Goal: Answer question/provide support: Share knowledge or assist other users

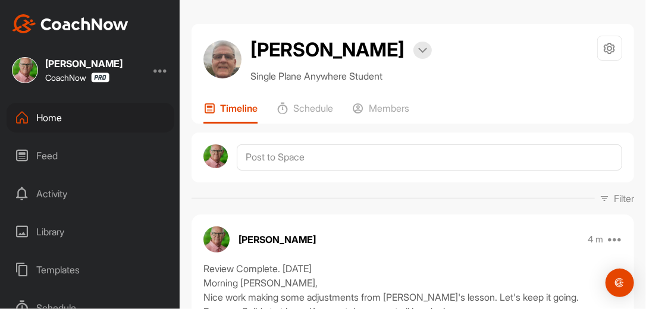
scroll to position [1619, 0]
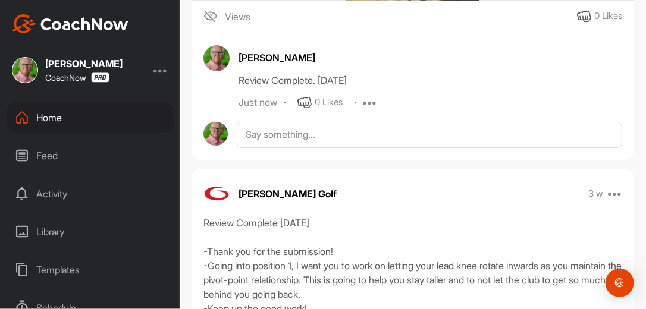
click at [55, 121] on div "Home" at bounding box center [91, 118] width 168 height 30
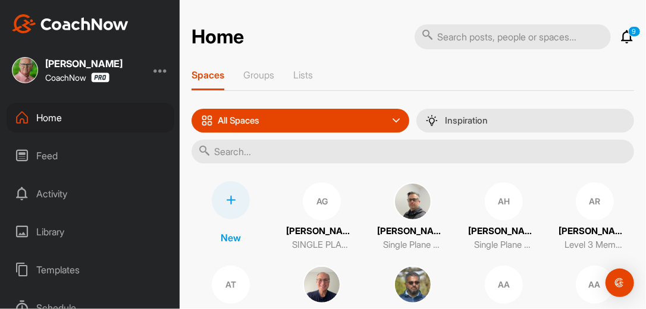
click at [229, 152] on input "text" at bounding box center [413, 152] width 443 height 24
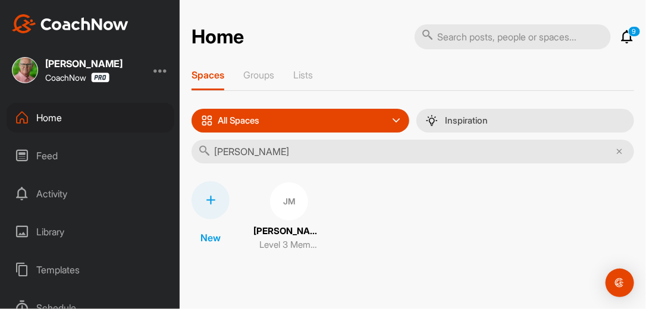
type input "Jesse mill"
click at [283, 205] on div "JM" at bounding box center [289, 202] width 38 height 38
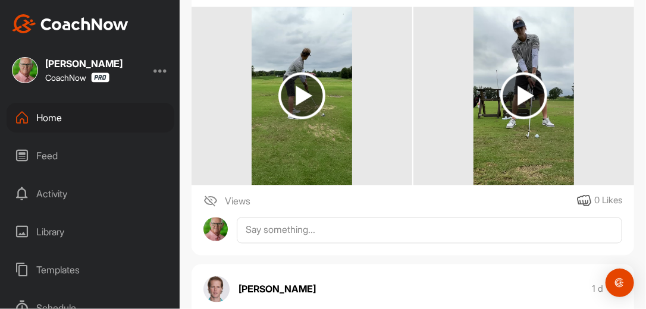
scroll to position [705, 0]
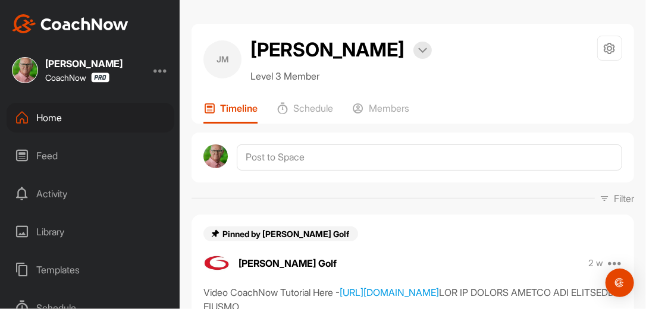
click at [370, 195] on div "Filter Media Type Images Videos Notes Audio Documents Author Bob Borchers reb83…" at bounding box center [413, 199] width 443 height 14
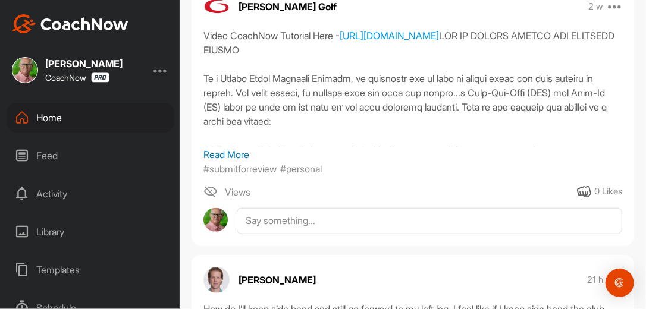
scroll to position [305, 0]
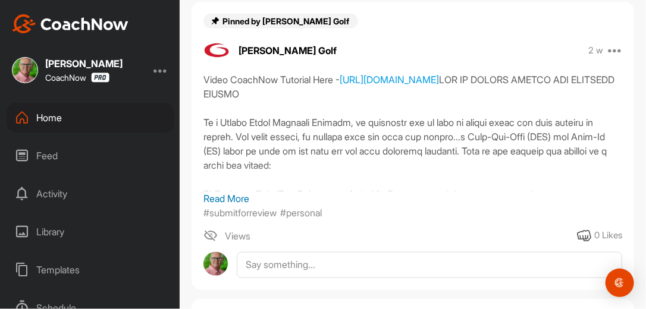
scroll to position [197, 0]
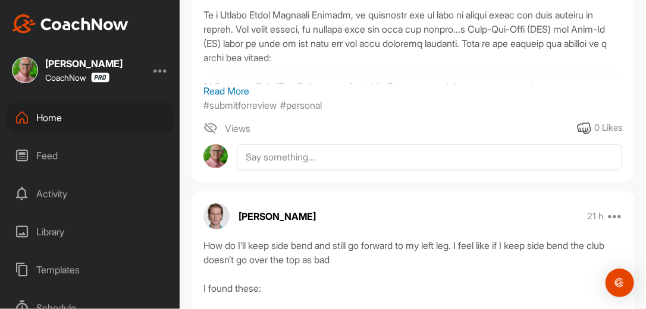
scroll to position [209, 0]
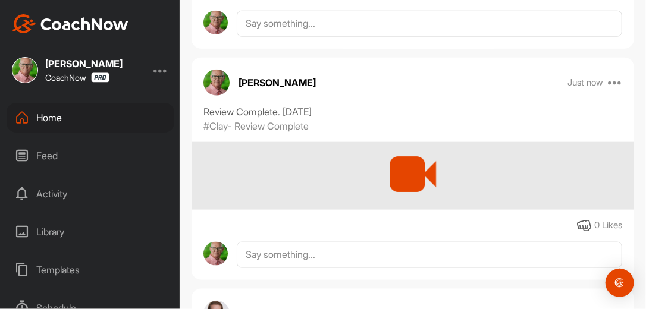
scroll to position [457, 0]
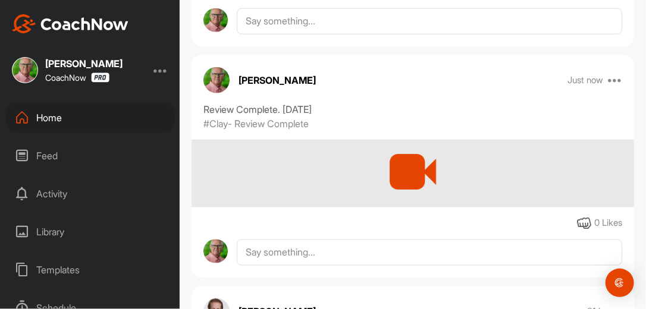
click at [612, 73] on icon at bounding box center [615, 80] width 14 height 14
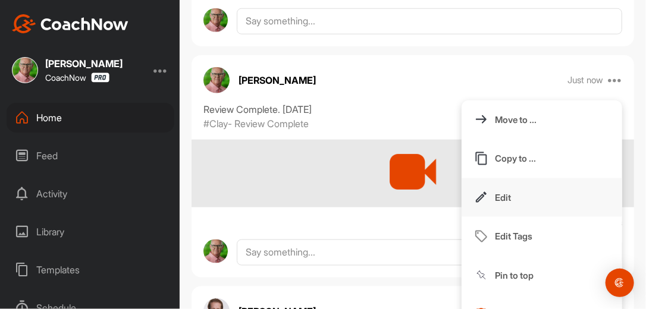
click at [498, 197] on p "Edit" at bounding box center [503, 198] width 16 height 12
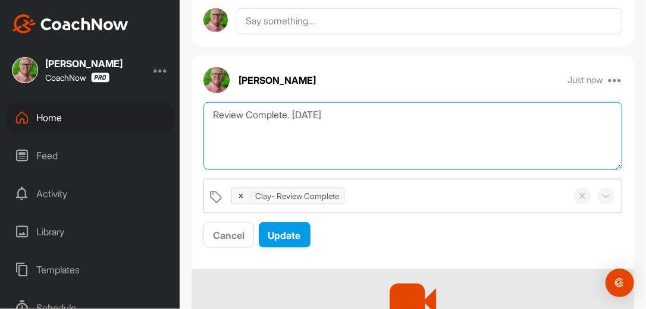
click at [339, 120] on textarea "Review Complete. [DATE]" at bounding box center [413, 136] width 419 height 68
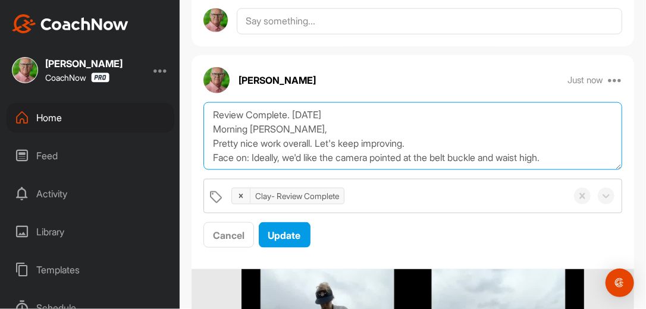
click at [570, 157] on textarea "Review Complete. [DATE] Morning [PERSON_NAME], Pretty nice work overall. Let's …" at bounding box center [413, 136] width 419 height 68
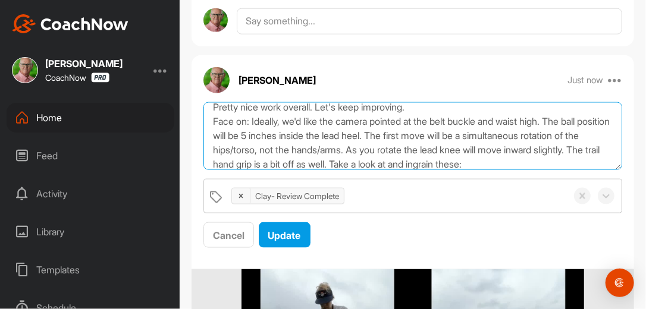
scroll to position [51, 0]
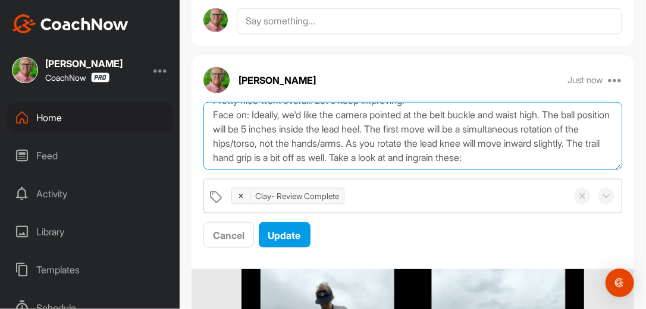
paste textarea "[URL][DOMAIN_NAME]"
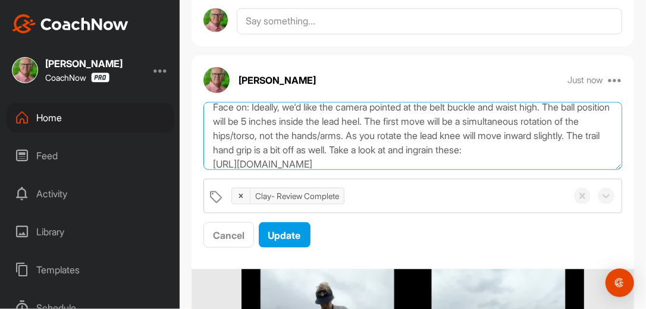
scroll to position [65, 0]
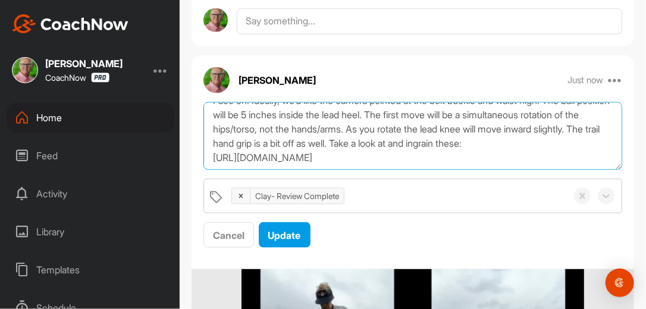
paste textarea "https://watch.gravesgolf.com/videos/single-plane-position-trainer-sppt-the-impo…"
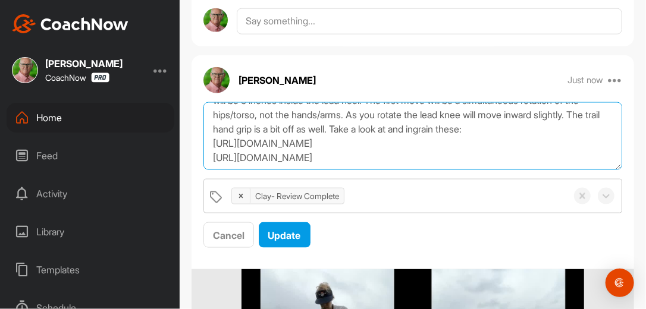
scroll to position [93, 0]
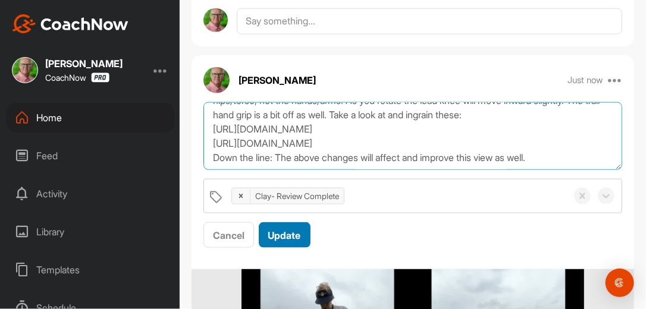
type textarea "Review Complete. 9/22/15 Morning Jesse, Pretty nice work overall. Let's keep im…"
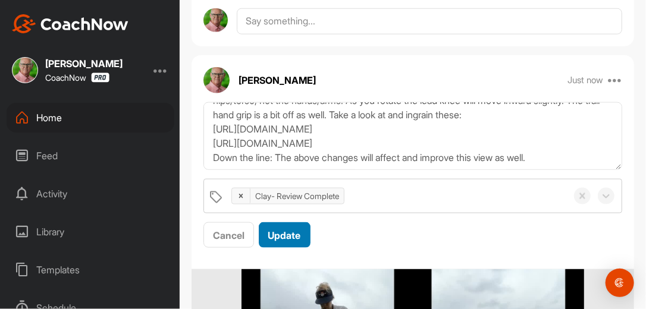
click at [293, 236] on span "Update" at bounding box center [284, 236] width 33 height 12
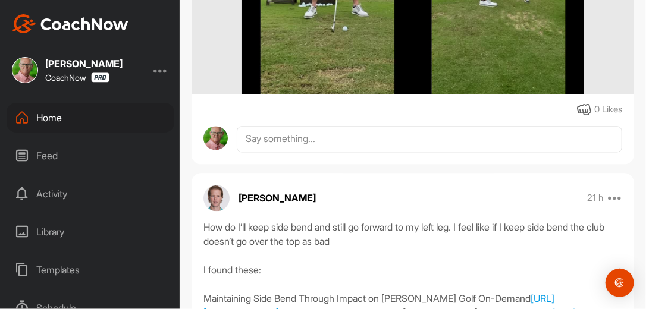
scroll to position [895, 0]
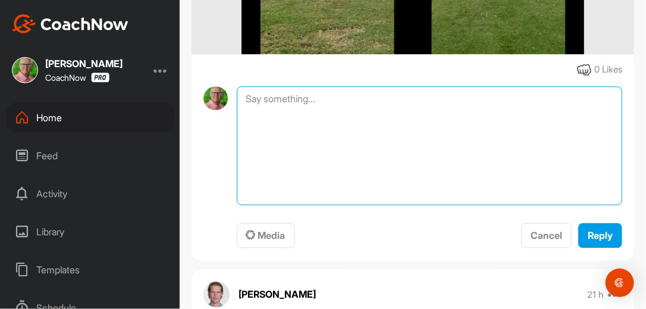
click at [349, 108] on textarea at bounding box center [430, 145] width 386 height 119
type textarea "Review Complete. 9-22-25"
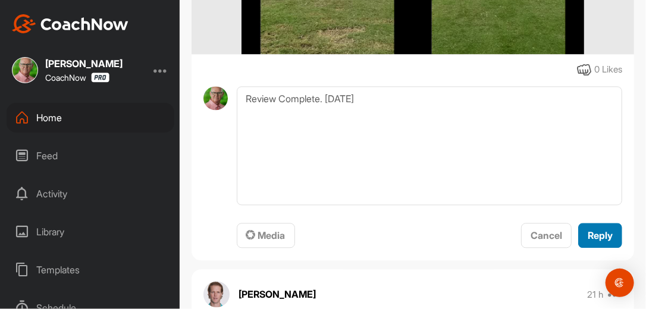
click at [595, 239] on span "Reply" at bounding box center [600, 236] width 25 height 12
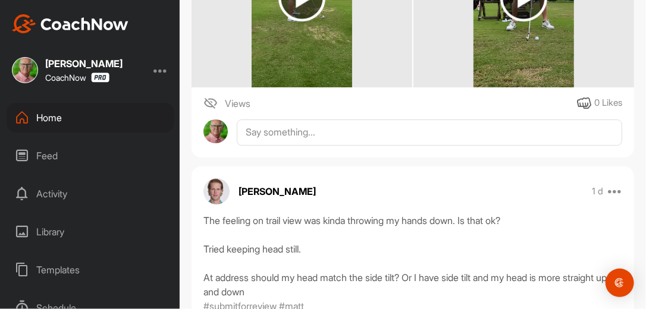
scroll to position [1466, 0]
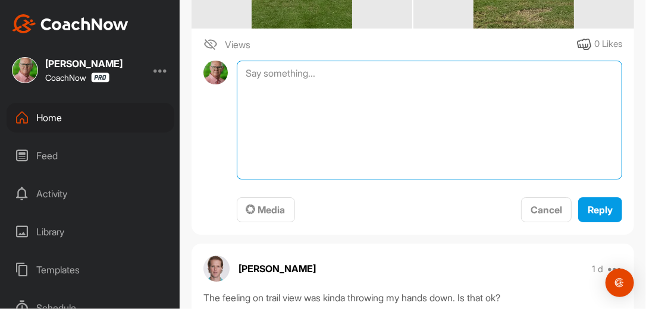
click at [371, 88] on textarea at bounding box center [430, 120] width 386 height 119
type textarea "Review Complete. 9-22-25"
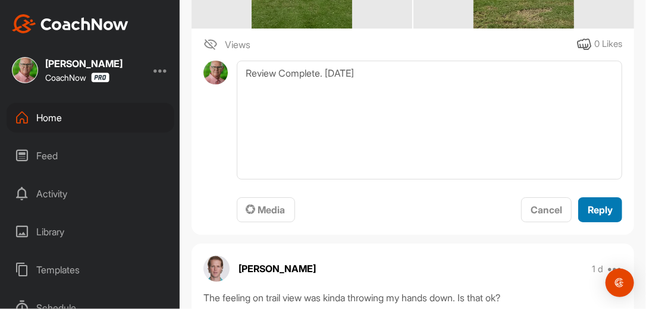
click at [590, 216] on span "Reply" at bounding box center [600, 210] width 25 height 12
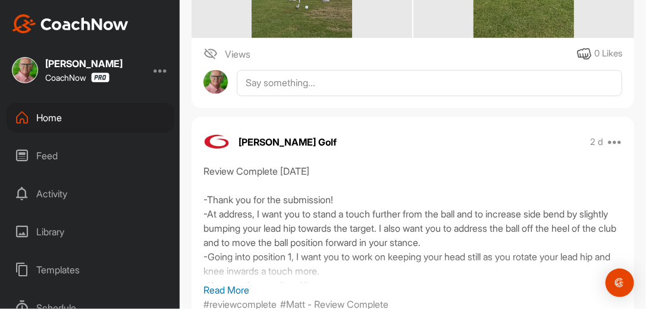
scroll to position [2000, 0]
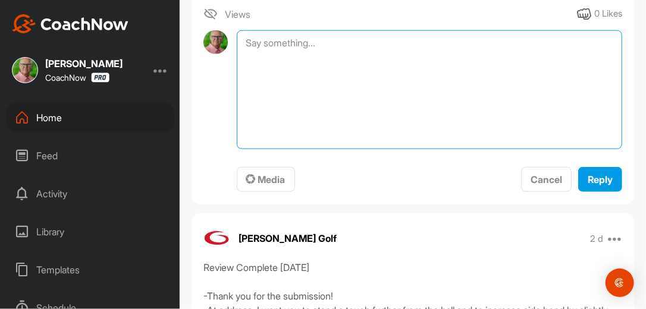
click at [422, 52] on textarea at bounding box center [430, 89] width 386 height 119
type textarea "Review Complete. 9-22-25"
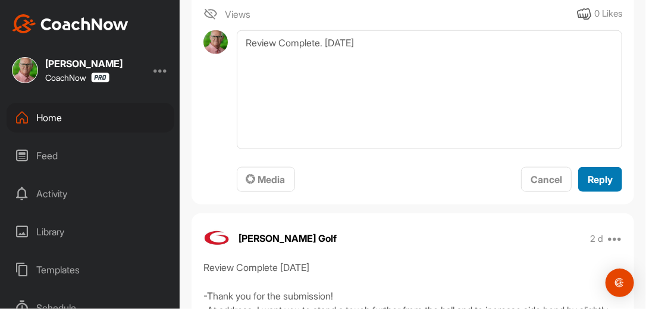
click at [603, 186] on span "Reply" at bounding box center [600, 180] width 25 height 12
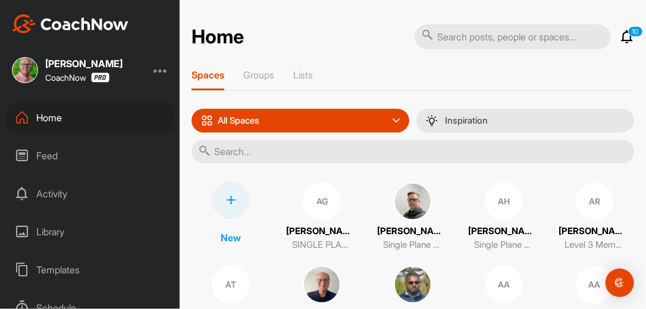
click at [245, 154] on input "text" at bounding box center [413, 152] width 443 height 24
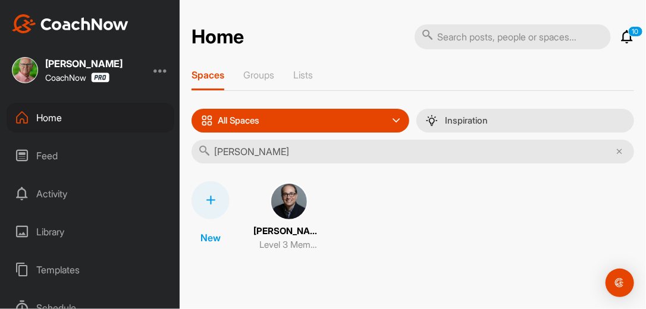
type input "Joseph ad"
click at [293, 202] on img at bounding box center [289, 202] width 38 height 38
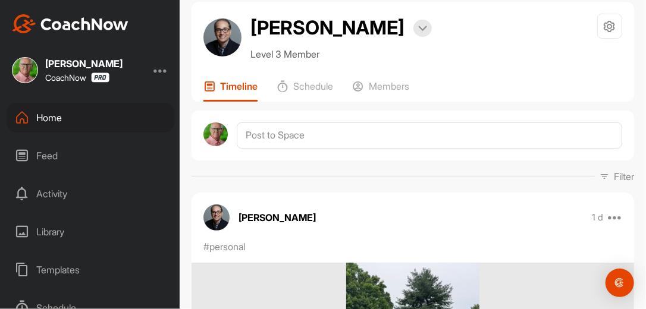
scroll to position [19, 0]
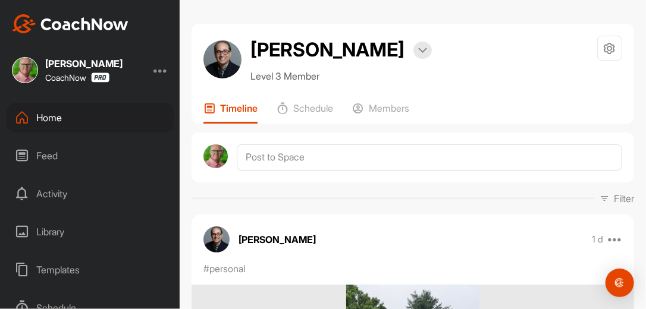
click at [445, 17] on div "[PERSON_NAME] Bookings Level 3 Member Space Settings Your Notifications Leave S…" at bounding box center [413, 154] width 467 height 309
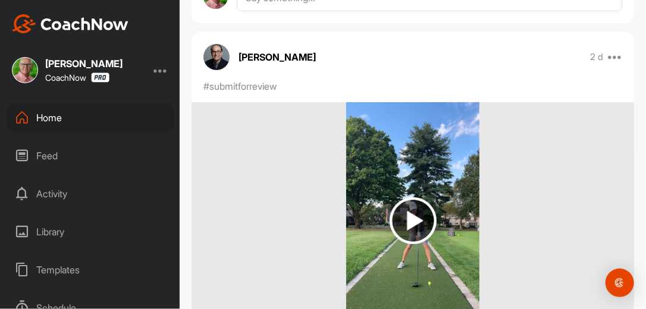
scroll to position [1733, 0]
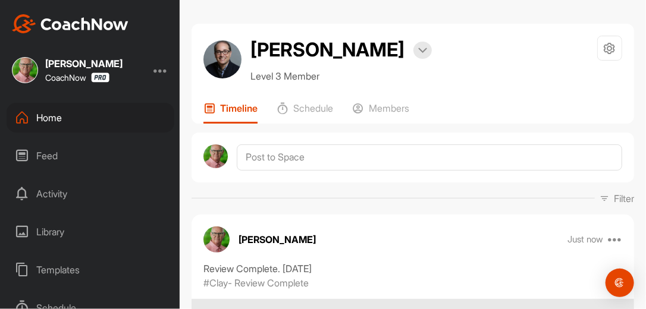
click at [411, 193] on div "Filter Media Type Images Videos Notes Audio Documents Author [PERSON_NAME] [EMA…" at bounding box center [413, 199] width 443 height 14
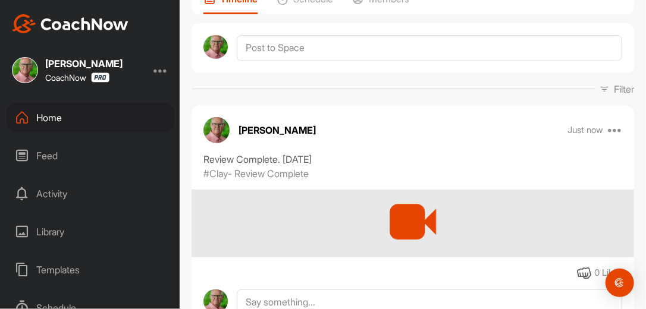
scroll to position [114, 0]
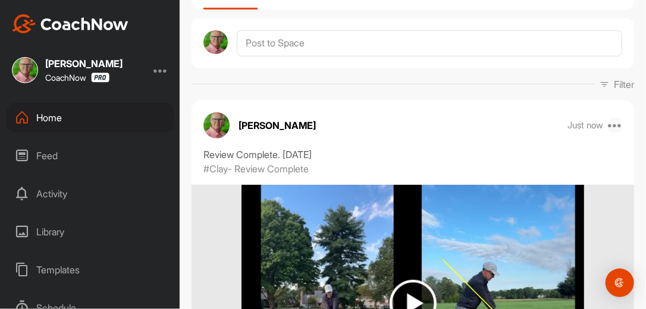
click at [611, 124] on icon at bounding box center [615, 125] width 14 height 14
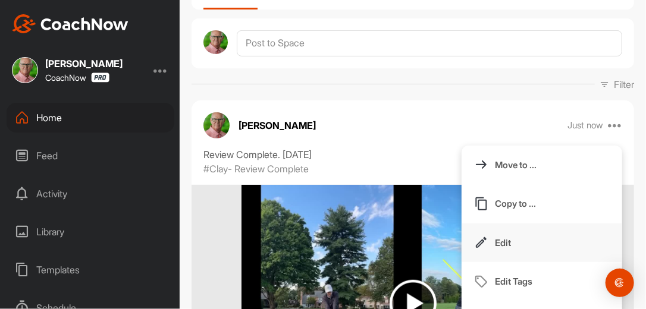
click at [497, 239] on p "Edit" at bounding box center [503, 243] width 16 height 12
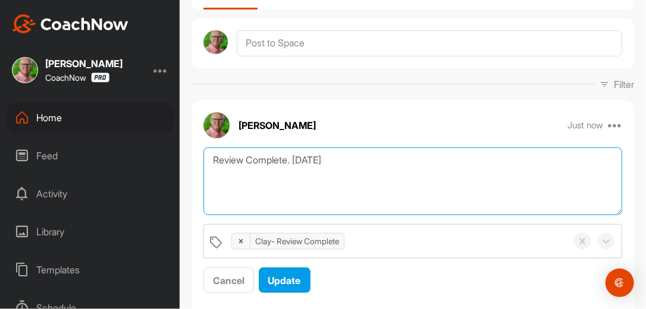
click at [343, 163] on textarea "Review Complete. [DATE]" at bounding box center [413, 182] width 419 height 68
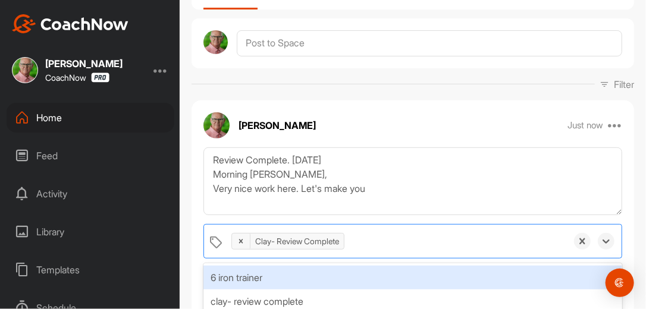
click at [440, 246] on div "Clay- Review Complete" at bounding box center [397, 241] width 342 height 33
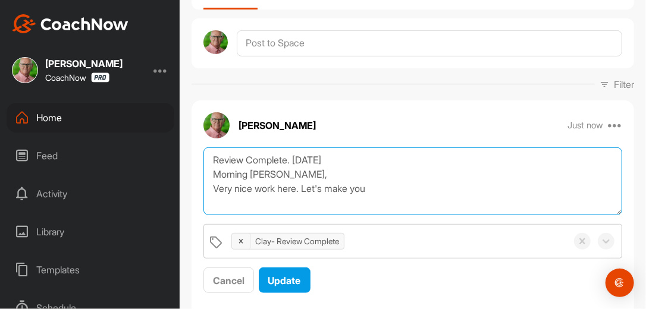
click at [384, 186] on textarea "Review Complete. [DATE] Morning [PERSON_NAME], Very nice work here. Let's make …" at bounding box center [413, 182] width 419 height 68
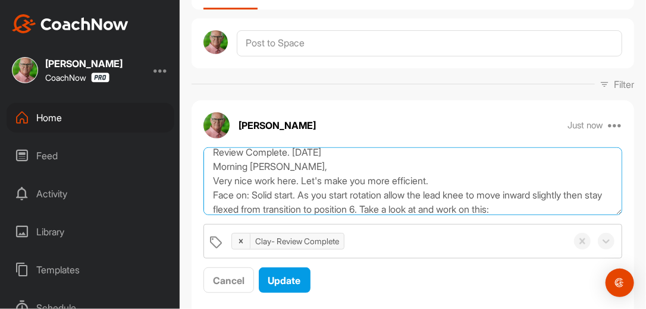
scroll to position [22, 0]
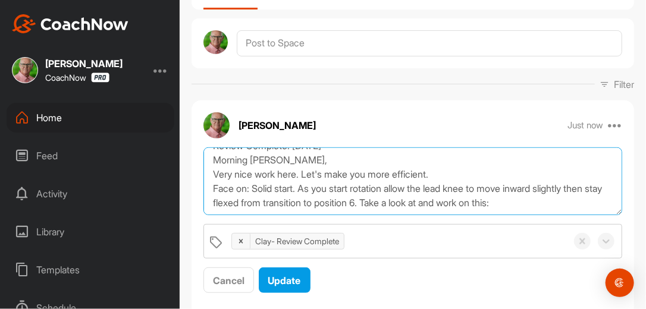
paste textarea "[URL][DOMAIN_NAME]"
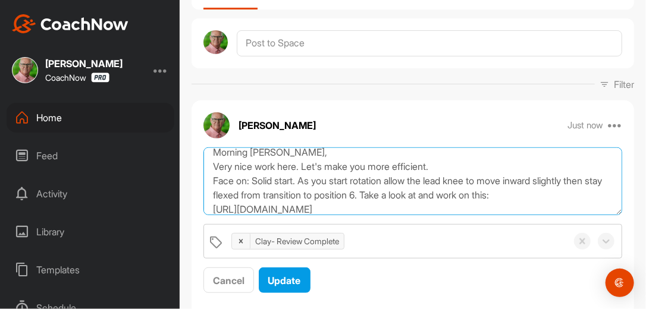
scroll to position [36, 0]
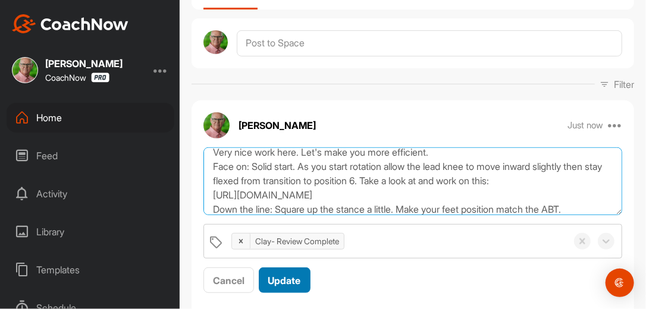
type textarea "Review Complete. [DATE] Morning [PERSON_NAME], Very nice work here. Let's make …"
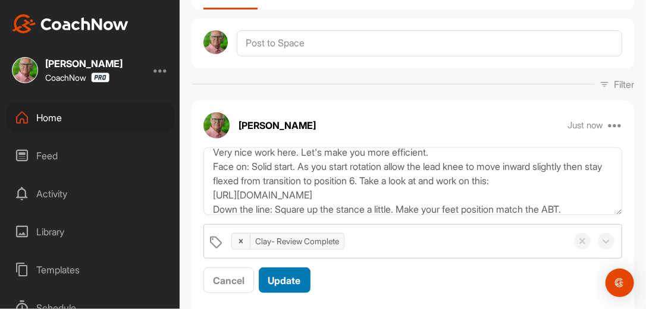
click at [280, 277] on span "Update" at bounding box center [284, 281] width 33 height 12
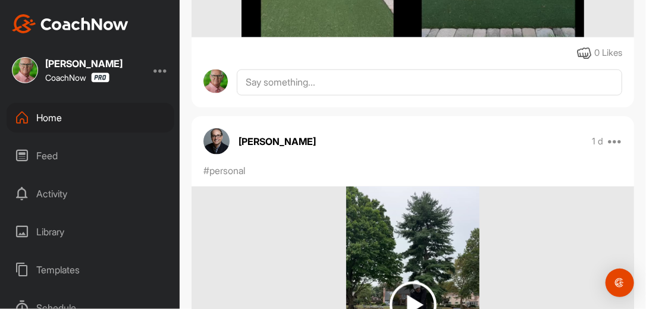
scroll to position [590, 0]
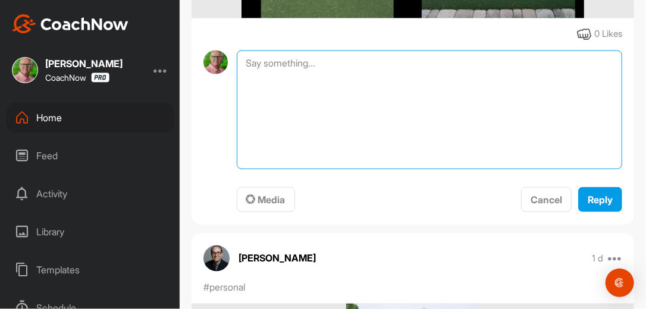
click at [326, 77] on textarea at bounding box center [430, 110] width 386 height 119
type textarea "Review Complete. [DATE]"
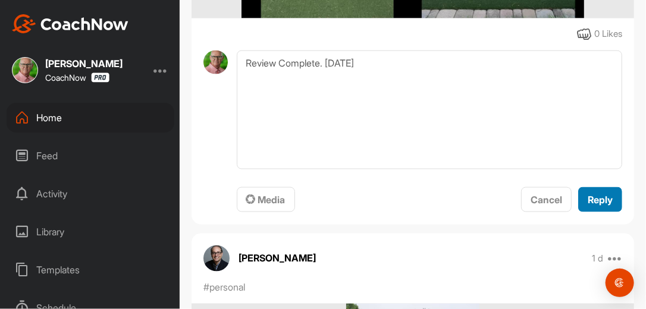
click at [594, 206] on span "Reply" at bounding box center [600, 200] width 25 height 12
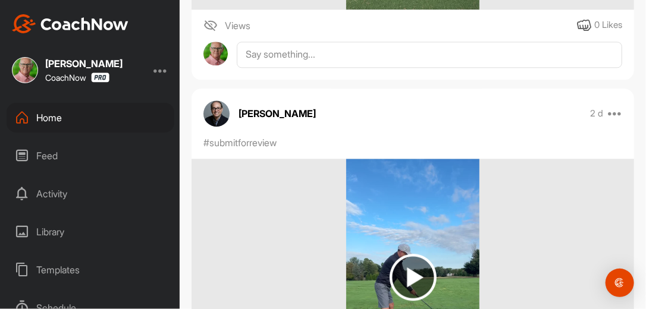
scroll to position [2628, 0]
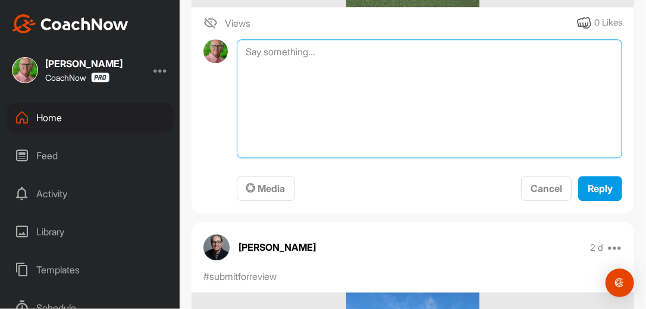
click at [427, 70] on textarea at bounding box center [430, 98] width 386 height 119
type textarea "Review Complete. [DATE]"
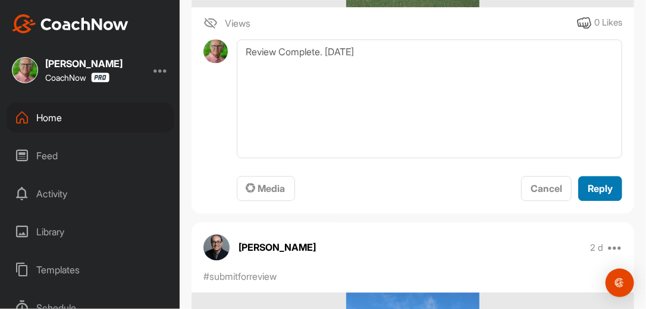
click at [590, 195] on span "Reply" at bounding box center [600, 189] width 25 height 12
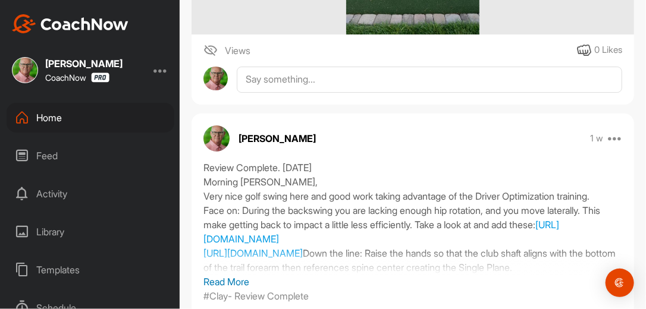
scroll to position [3104, 0]
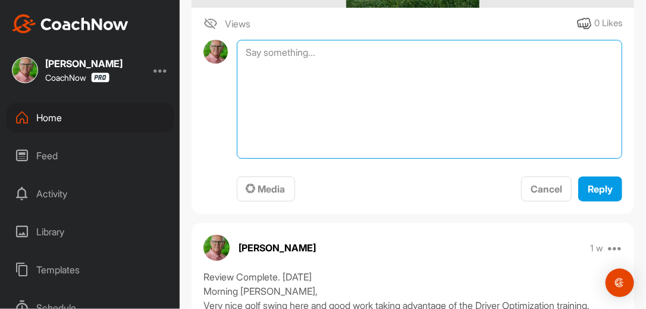
click at [355, 67] on textarea at bounding box center [430, 99] width 386 height 119
type textarea "Review Complete. [DATE]"
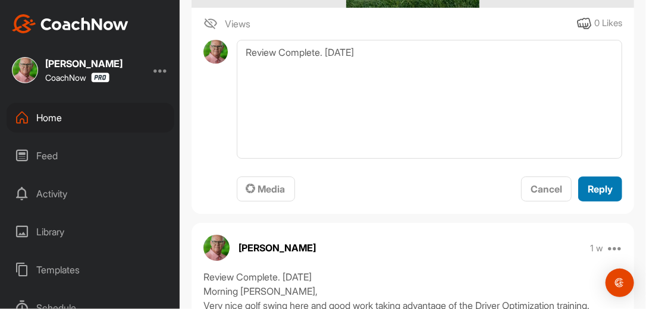
click at [592, 195] on span "Reply" at bounding box center [600, 189] width 25 height 12
